Goal: Find specific page/section: Find specific page/section

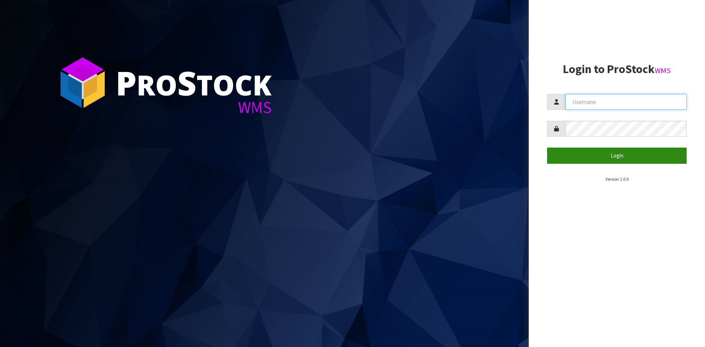
type input "YOURREFORMER"
drag, startPoint x: 602, startPoint y: 154, endPoint x: 609, endPoint y: 154, distance: 7.0
click at [602, 154] on button "Login" at bounding box center [617, 156] width 140 height 16
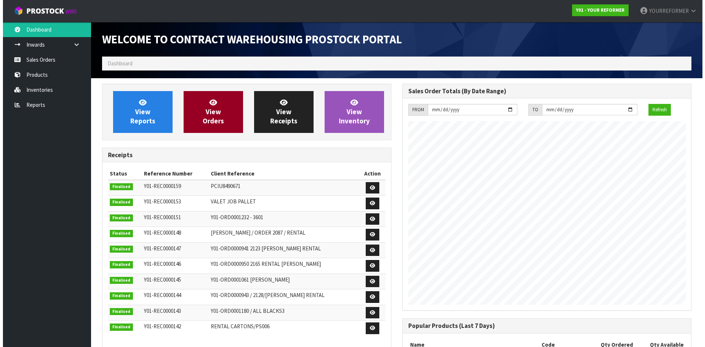
scroll to position [407, 300]
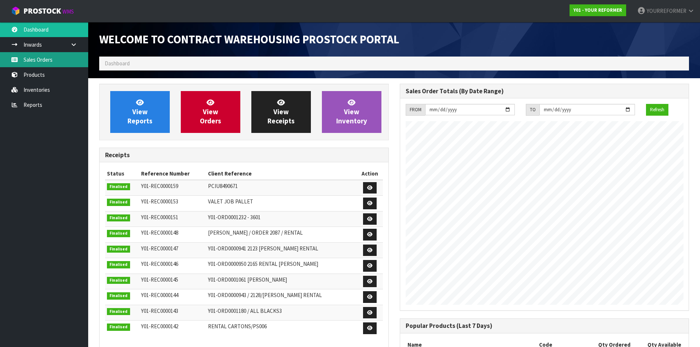
click at [57, 58] on link "Sales Orders" at bounding box center [44, 59] width 88 height 15
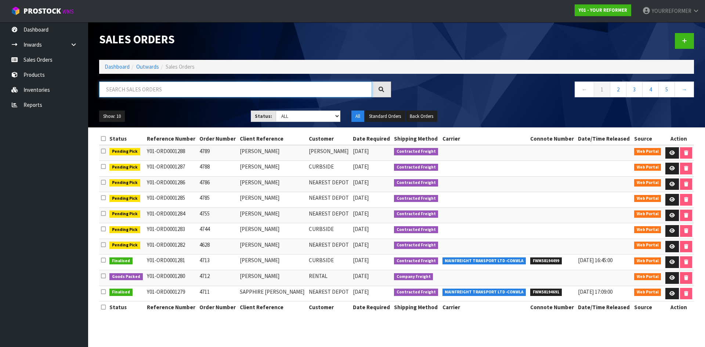
click at [165, 86] on input "text" at bounding box center [235, 90] width 273 height 16
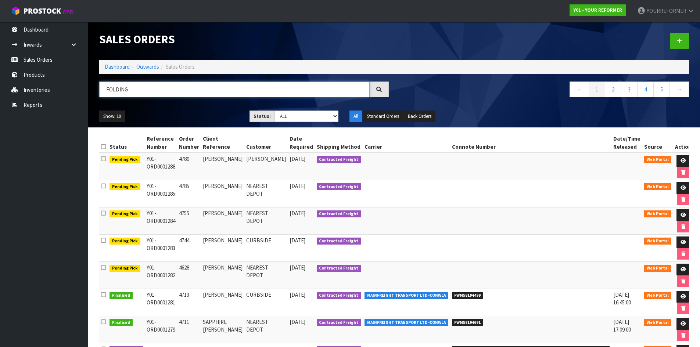
drag, startPoint x: 129, startPoint y: 87, endPoint x: 103, endPoint y: 90, distance: 25.8
click at [104, 90] on input "FOLDING" at bounding box center [234, 90] width 270 height 16
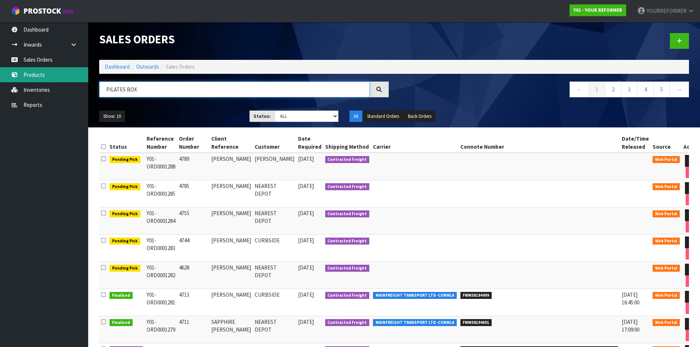
type input "PILATES BOX"
click at [58, 76] on link "Products" at bounding box center [44, 74] width 88 height 15
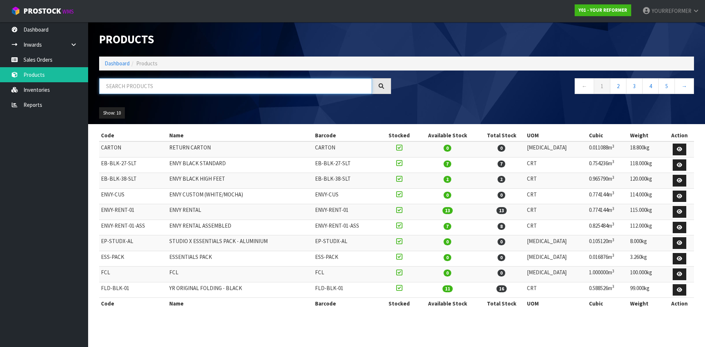
click at [133, 85] on input "text" at bounding box center [235, 86] width 273 height 16
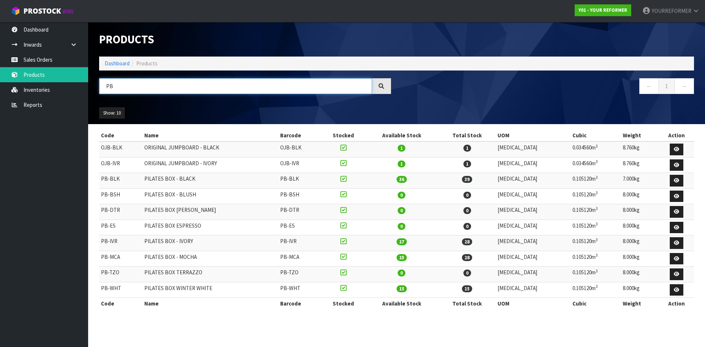
type input "PB"
drag, startPoint x: 320, startPoint y: 178, endPoint x: 287, endPoint y: 177, distance: 33.1
click at [287, 177] on tr "PB-BLK PILATES BOX - BLACK PB-BLK 36 39 [MEDICAL_DATA] 0.105120m 3 7.000kg" at bounding box center [396, 181] width 595 height 16
copy tr "PB-BLK"
